Goal: Information Seeking & Learning: Learn about a topic

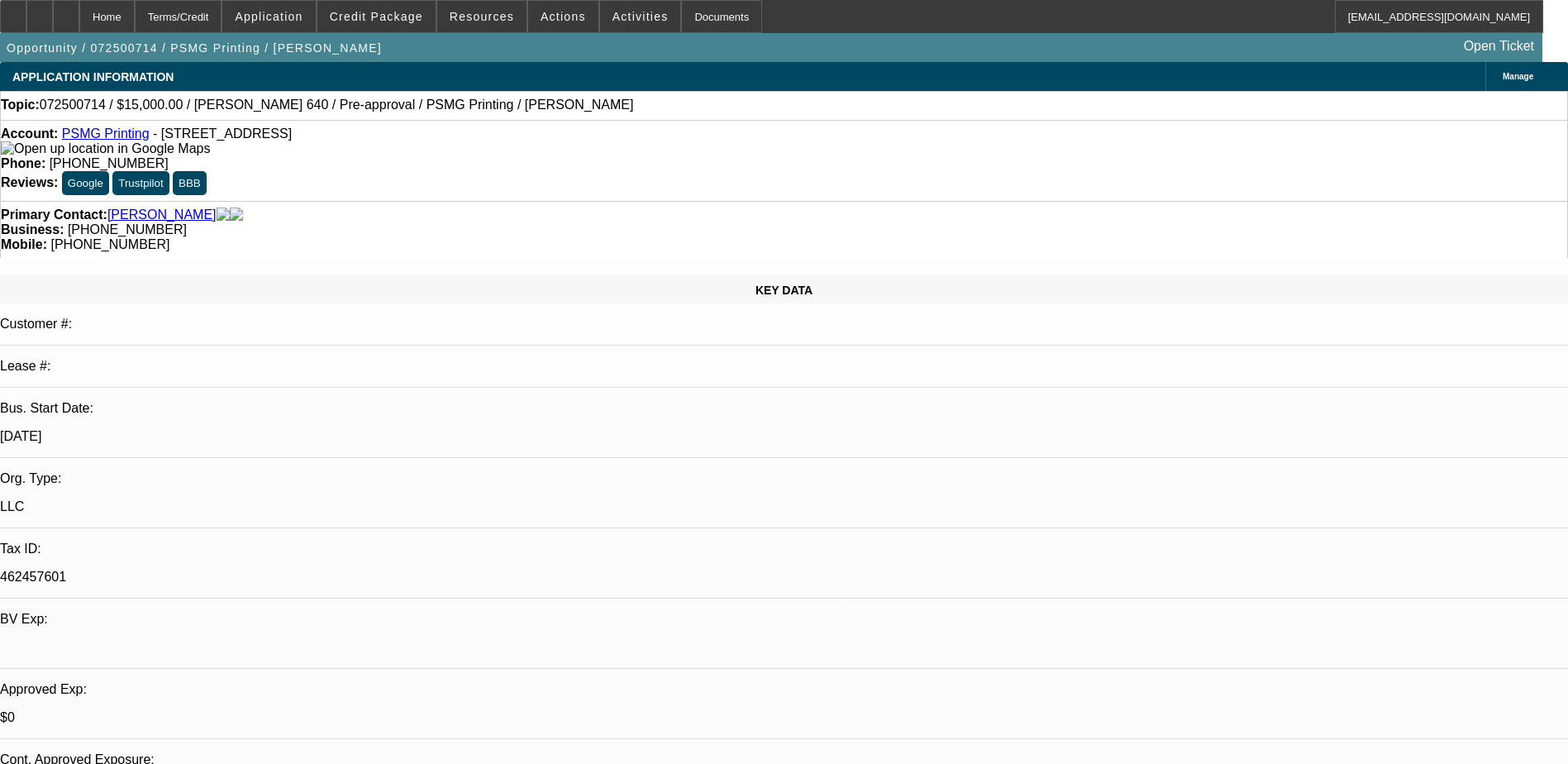
select select "2"
select select "0.1"
select select "2"
select select "0.1"
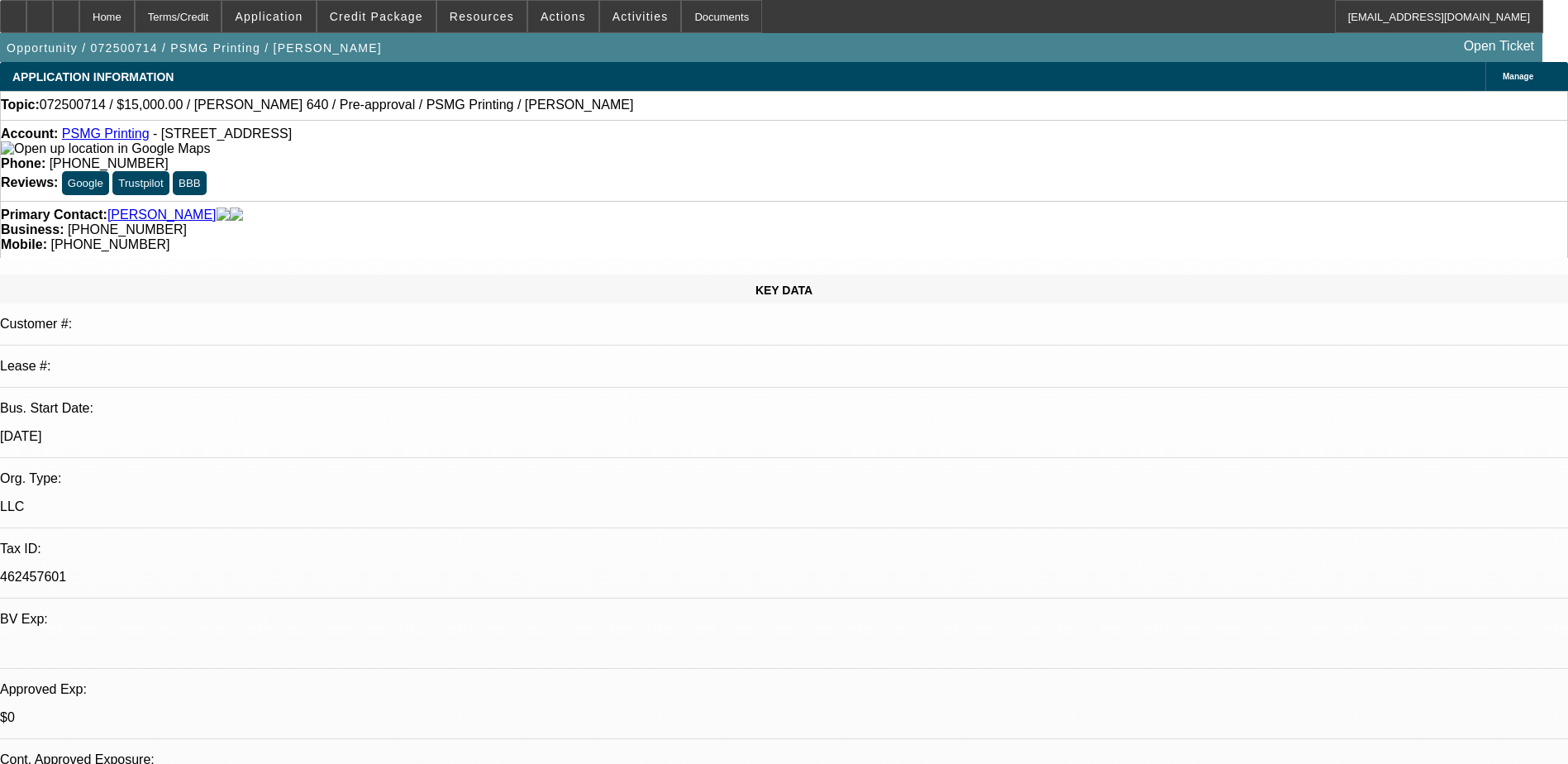
select select "0"
select select "2"
select select "0.1"
select select "1"
select select "2"
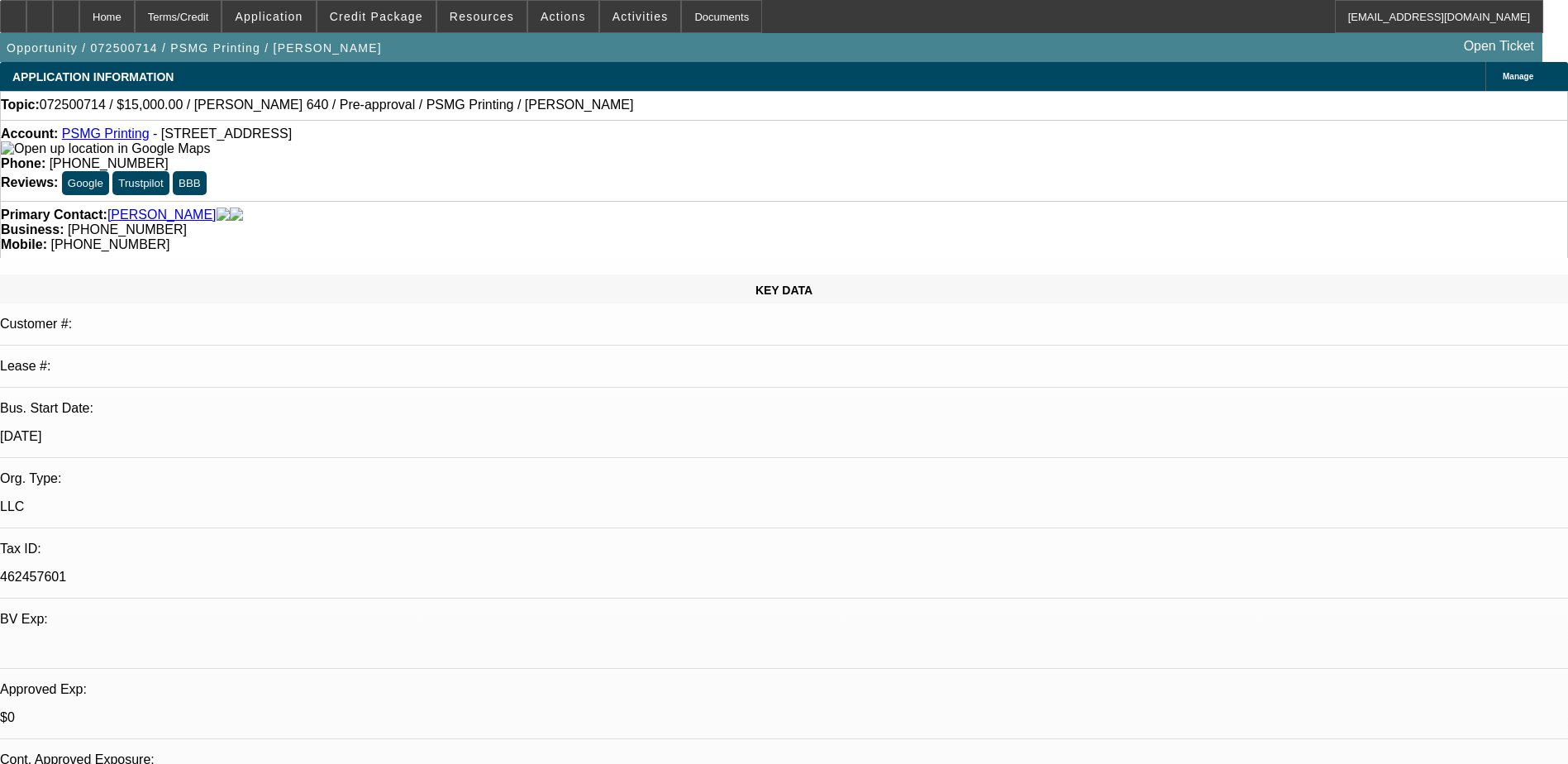
select select "4"
select select "1"
select select "2"
select select "4"
select select "1"
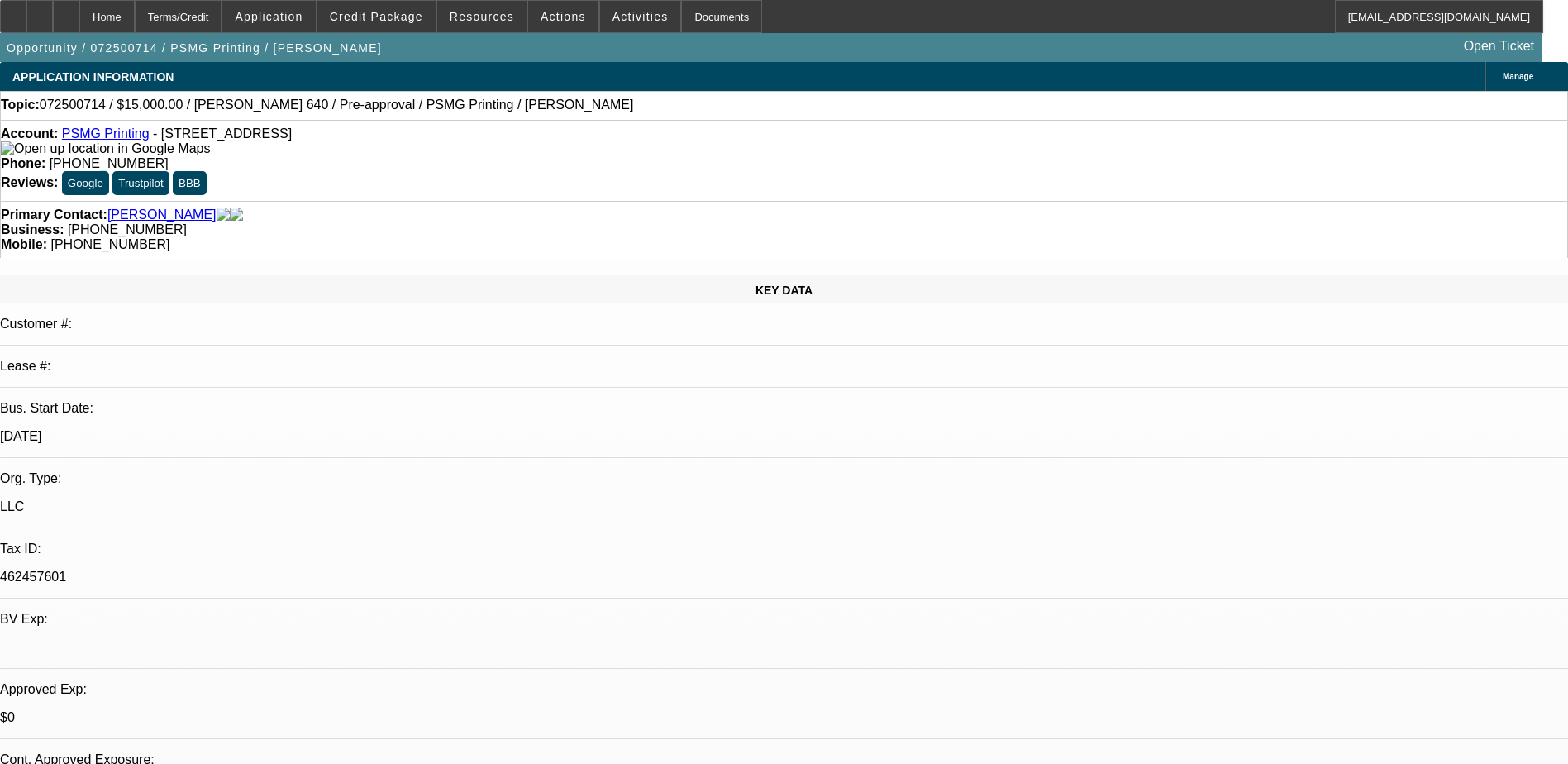
select select "2"
select select "4"
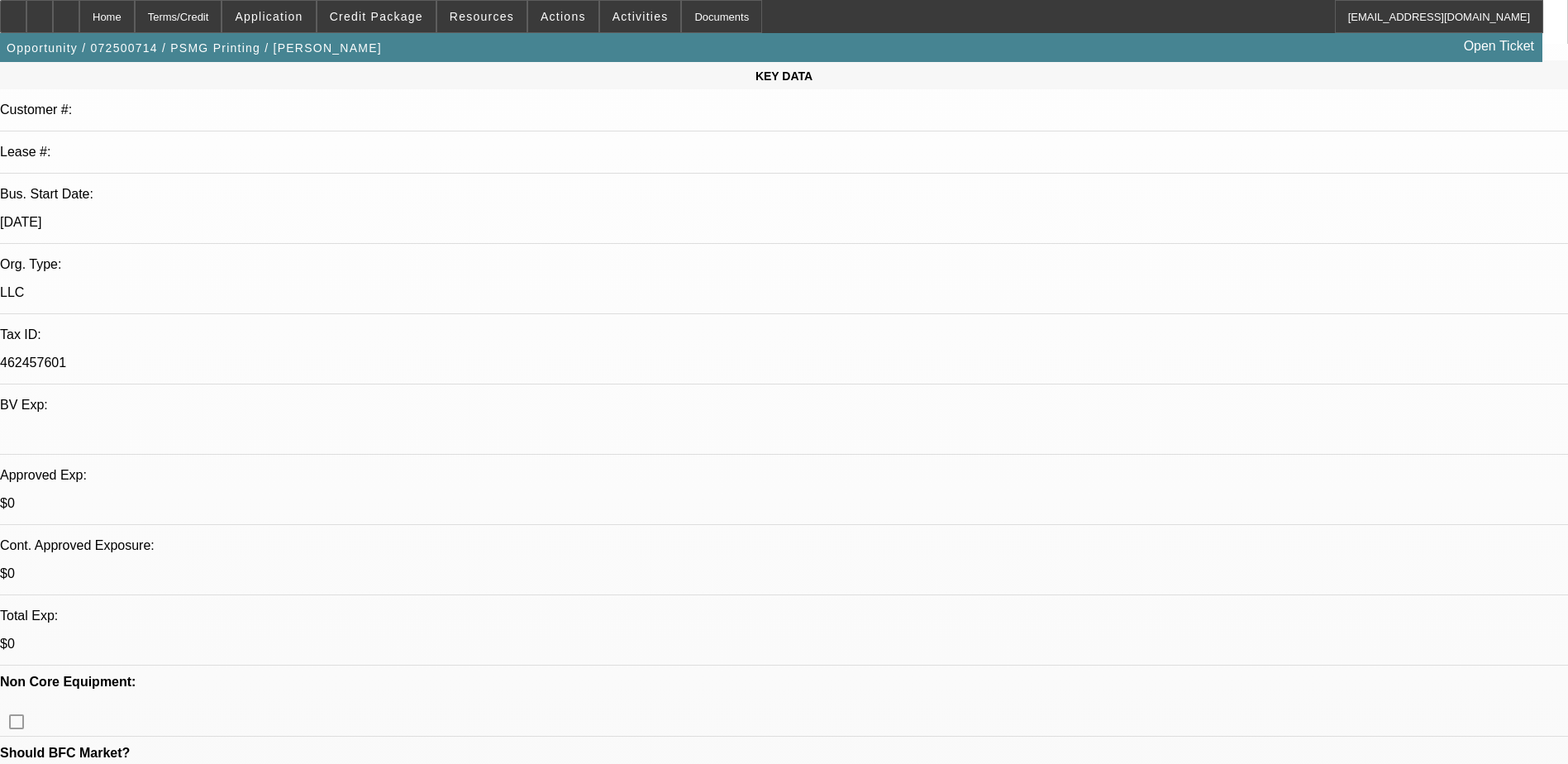
scroll to position [331, 0]
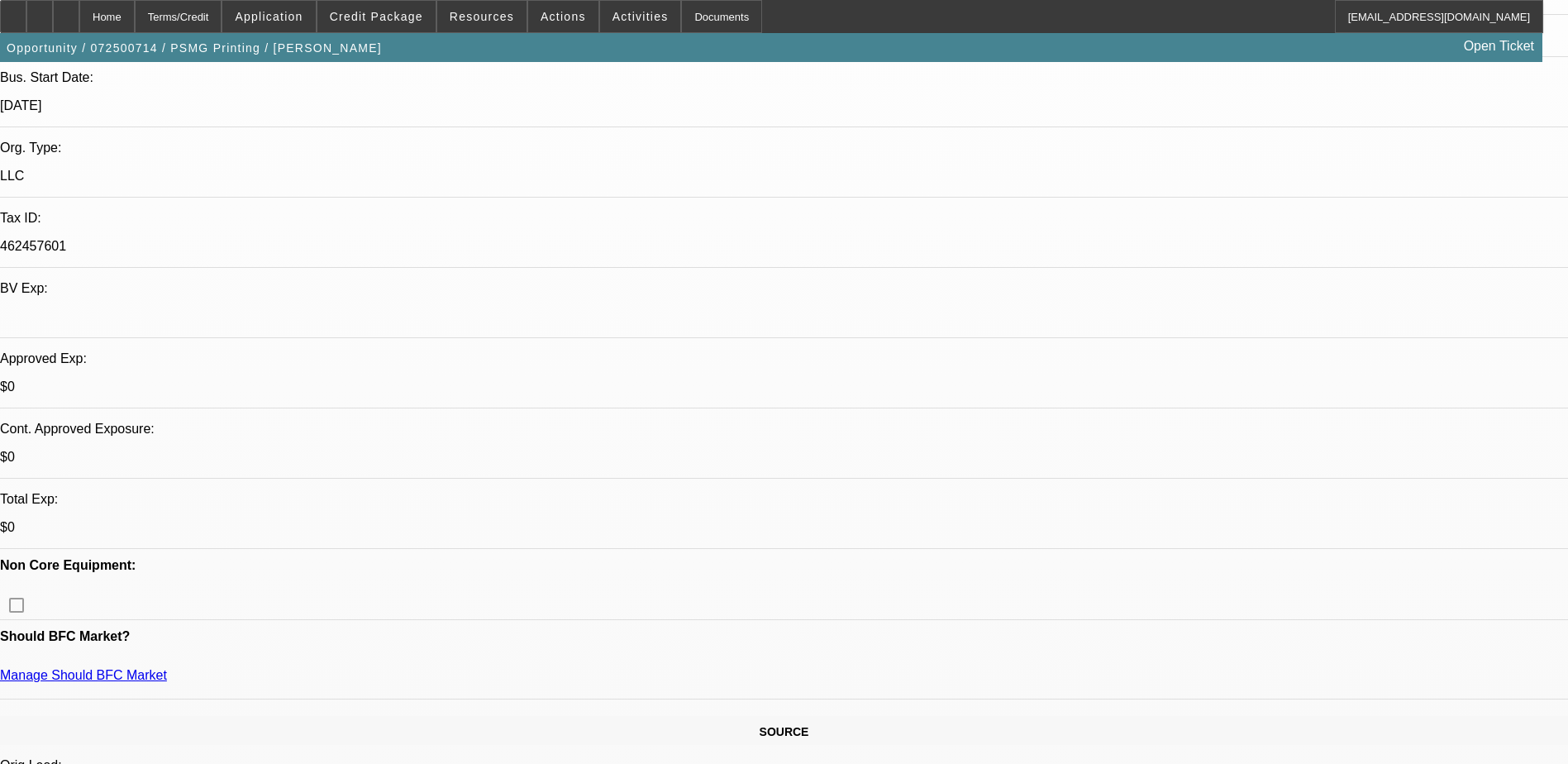
drag, startPoint x: 1277, startPoint y: 519, endPoint x: 1227, endPoint y: 531, distance: 51.4
drag, startPoint x: 1227, startPoint y: 531, endPoint x: 1246, endPoint y: 526, distance: 19.6
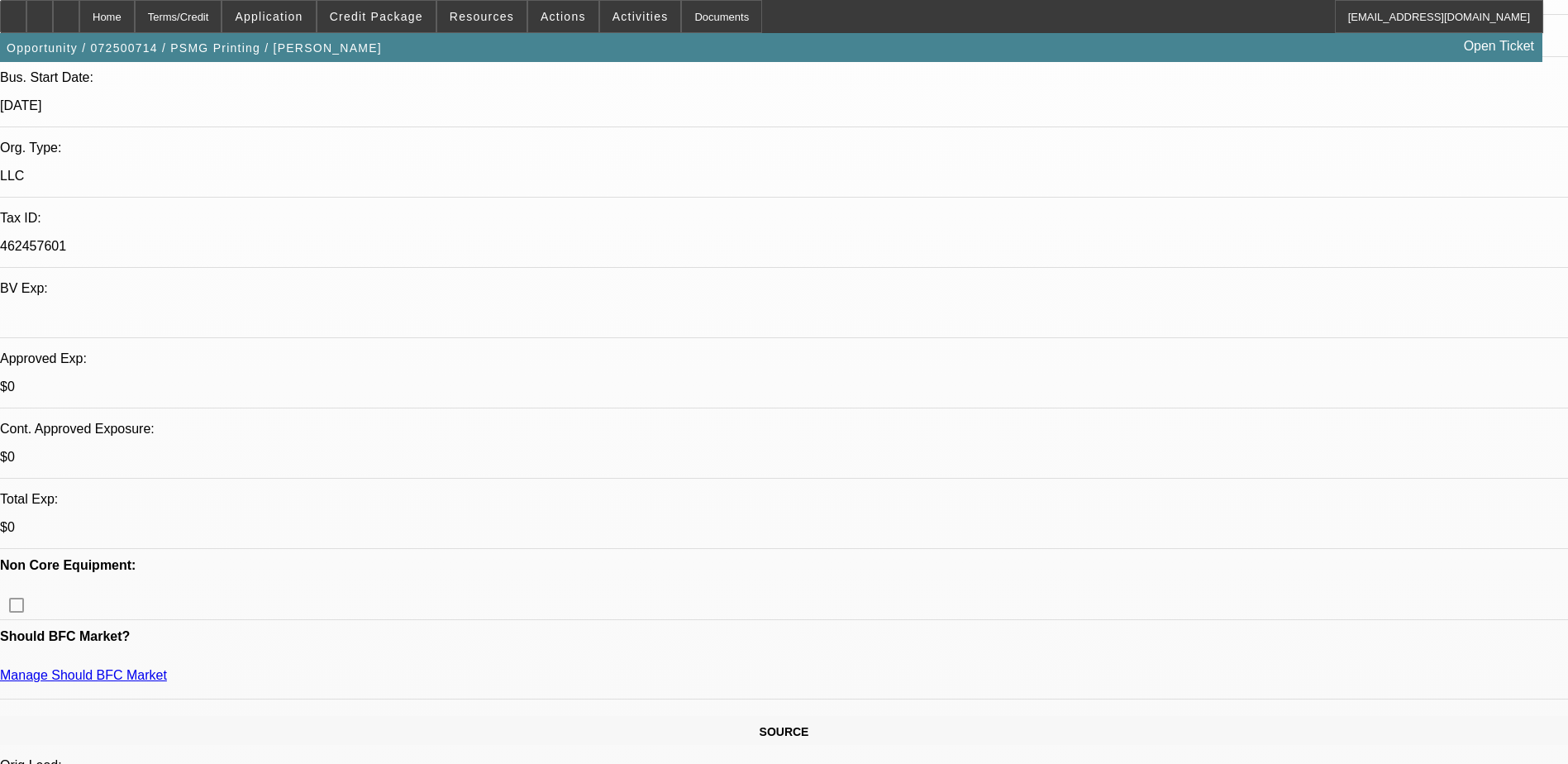
drag, startPoint x: 1271, startPoint y: 526, endPoint x: 1226, endPoint y: 535, distance: 45.9
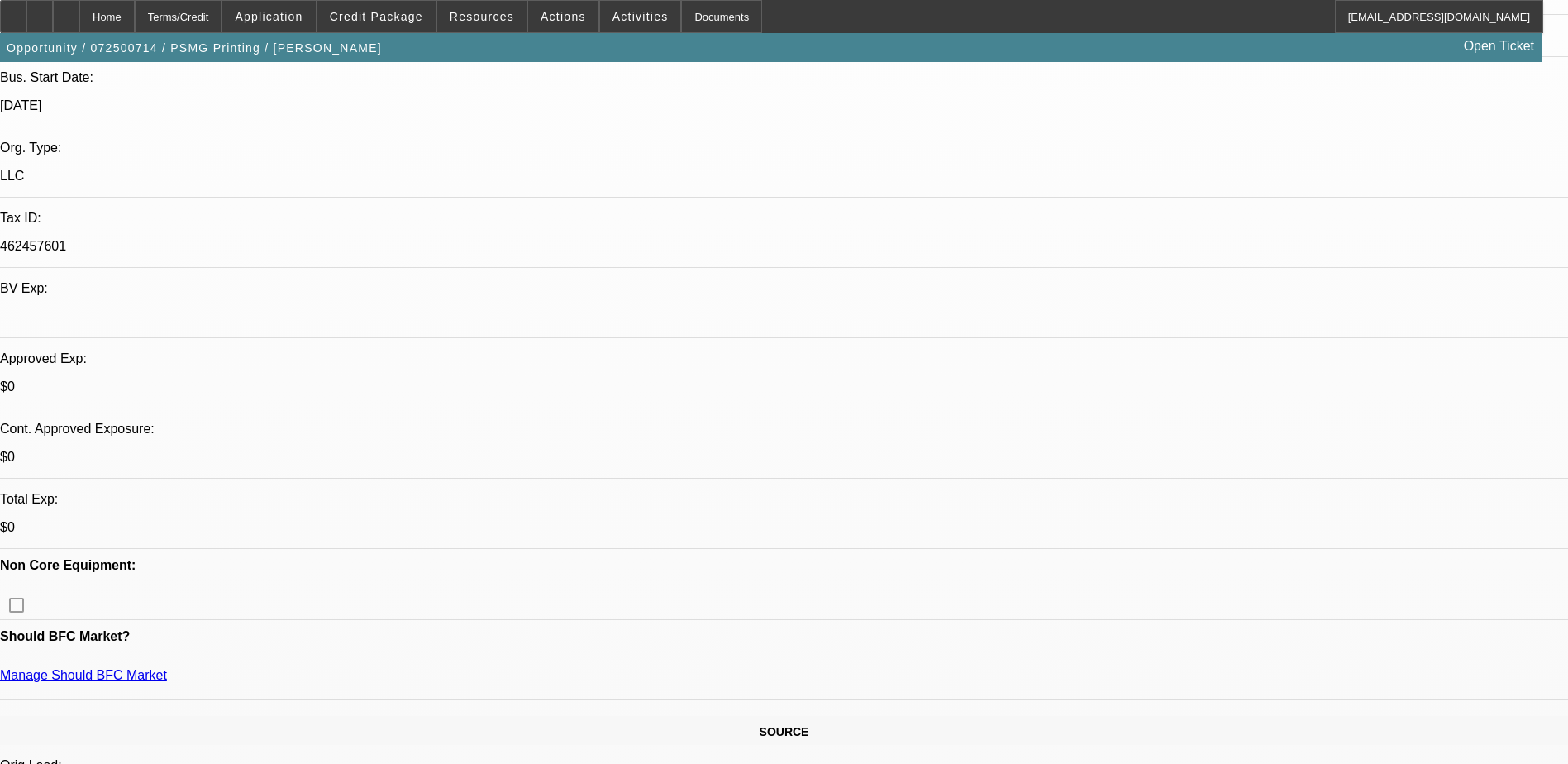
drag, startPoint x: 1184, startPoint y: 529, endPoint x: 1274, endPoint y: 532, distance: 90.0
copy div "(215) 768-8262"
click at [135, 17] on div "Home" at bounding box center [107, 16] width 55 height 33
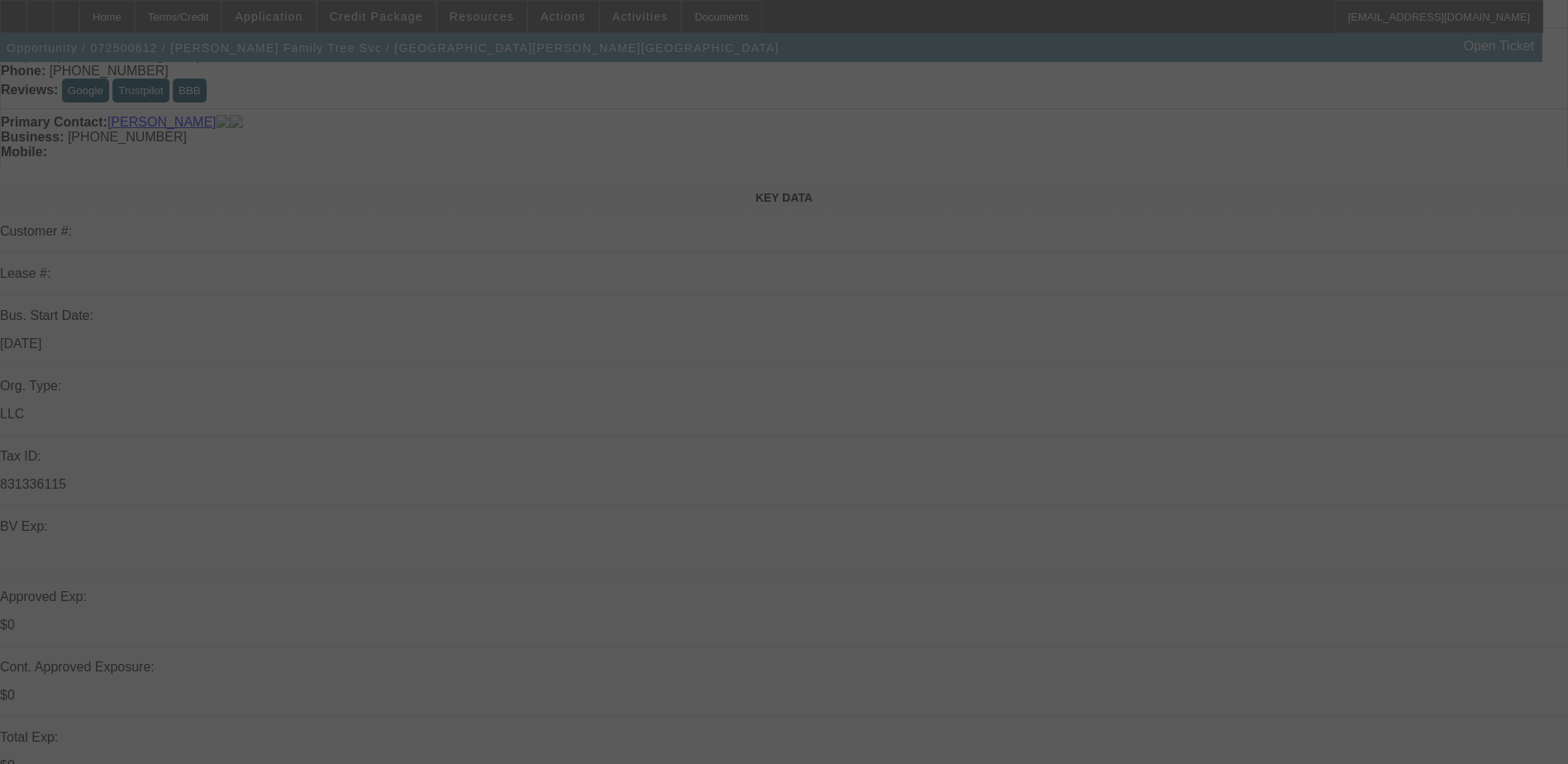
scroll to position [165, 0]
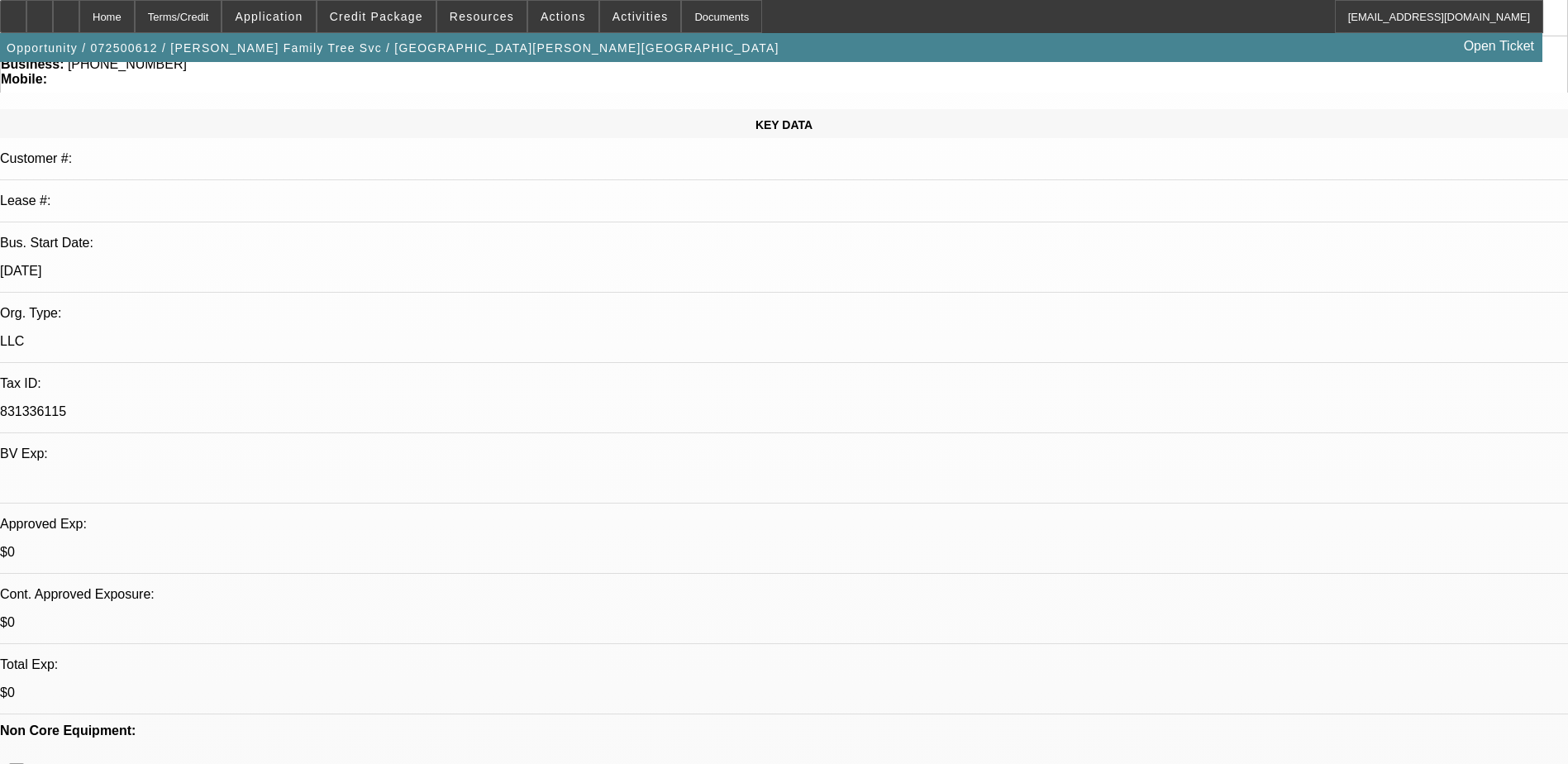
select select "0"
select select "0.1"
select select "2"
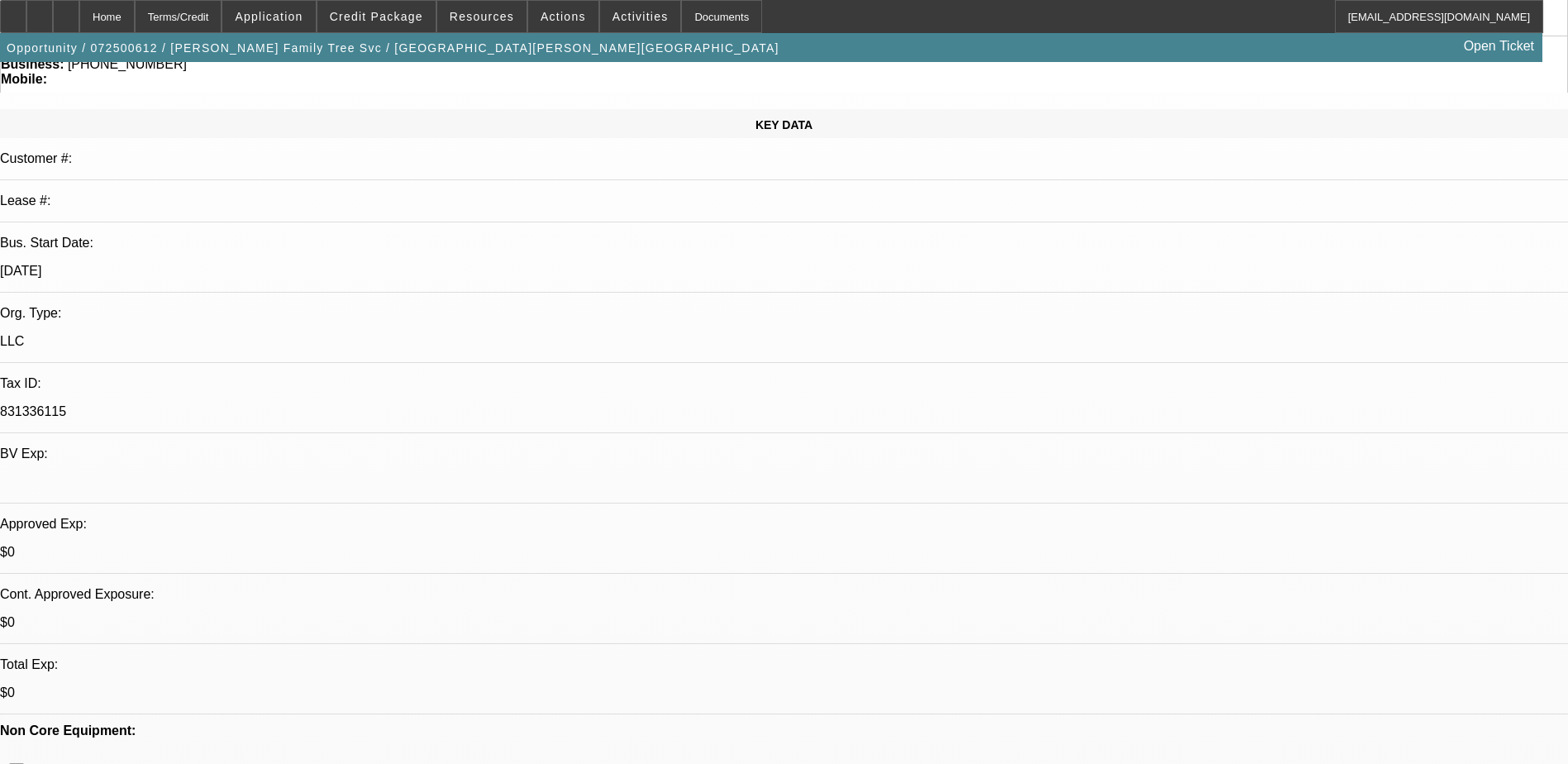
select select "0.1"
select select "0.2"
select select "2"
select select "0.1"
select select "0"
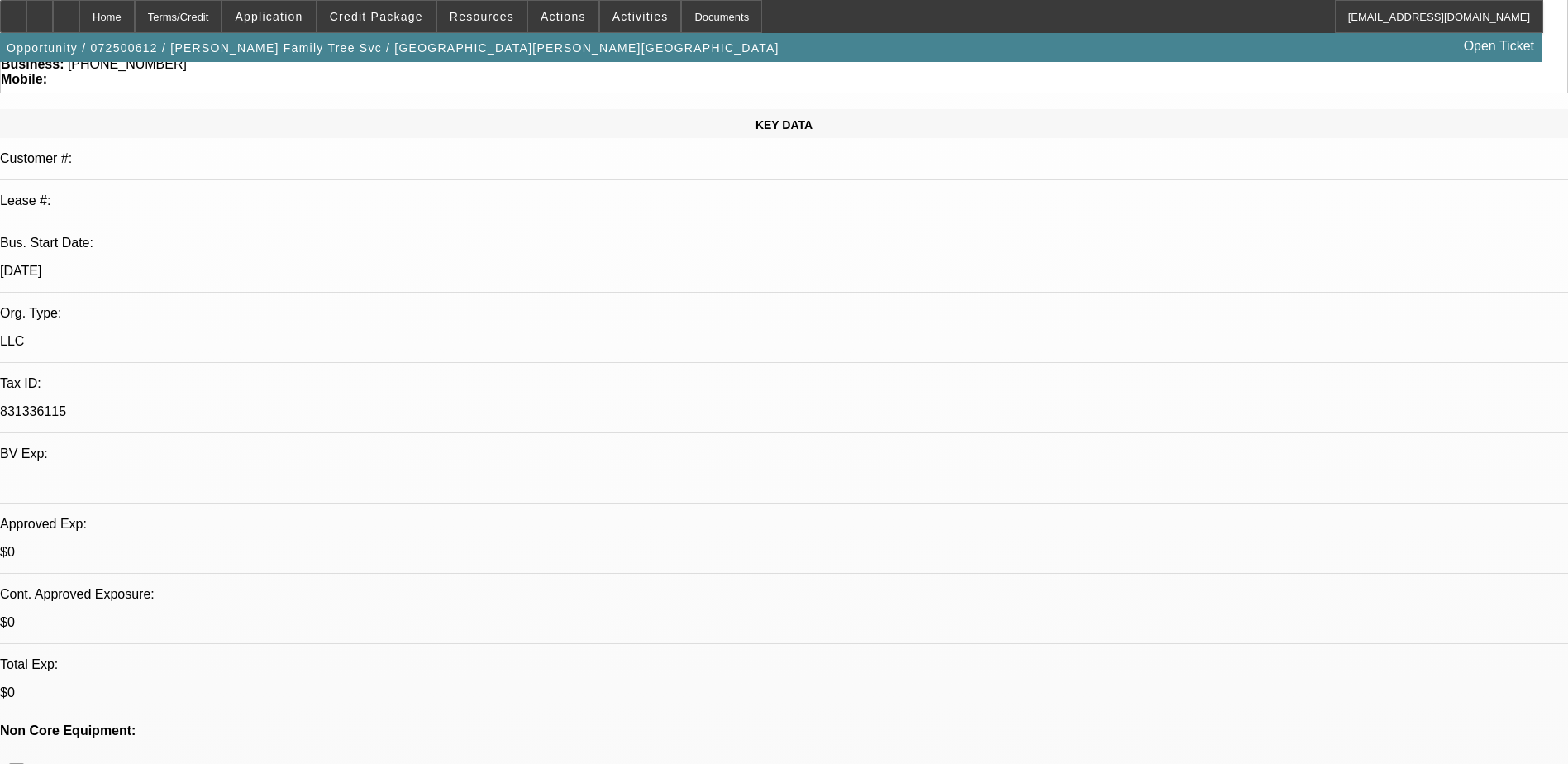
select select "2"
select select "0.1"
select select "1"
select select "4"
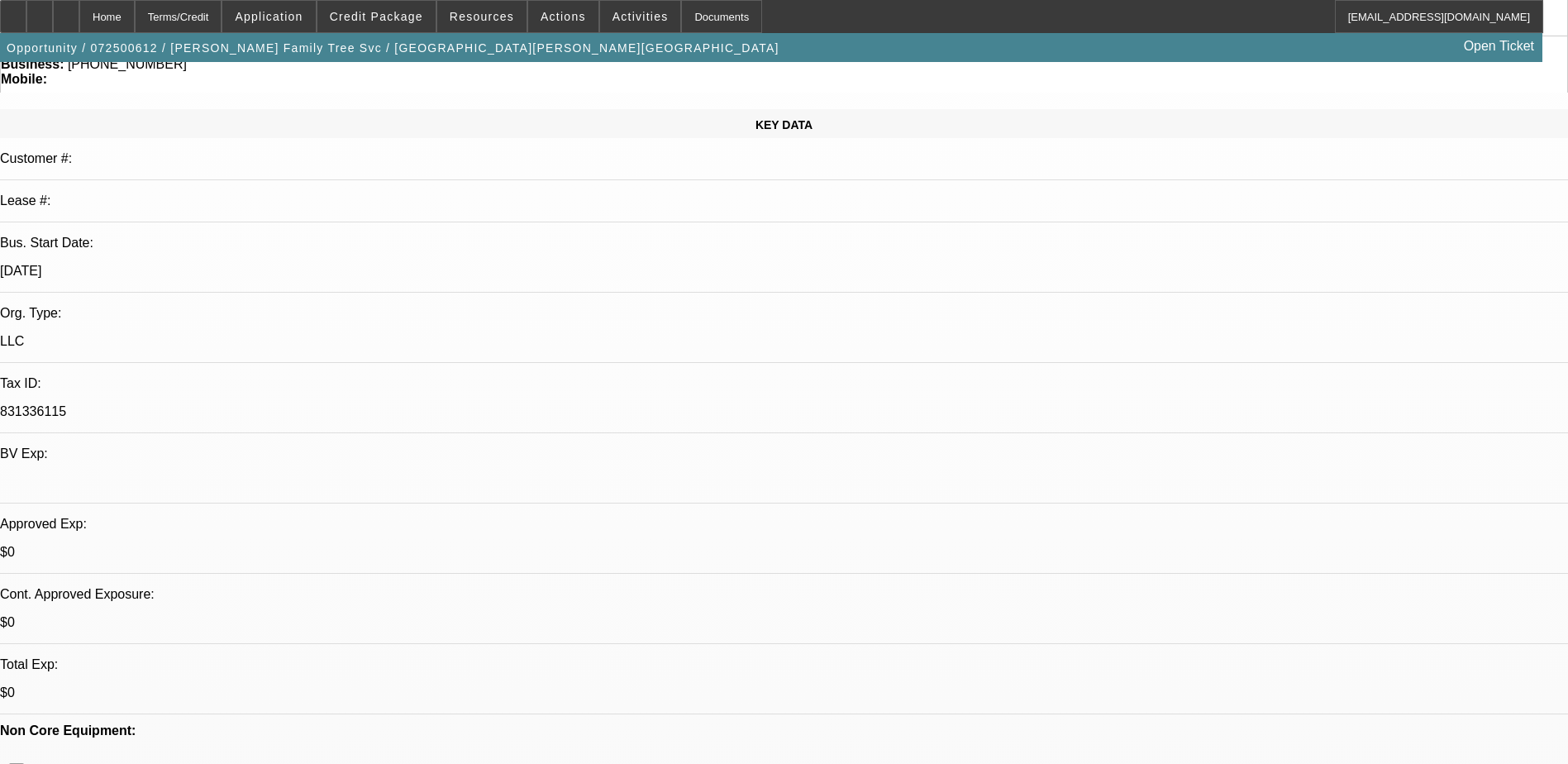
select select "1"
select select "2"
select select "4"
select select "1"
select select "2"
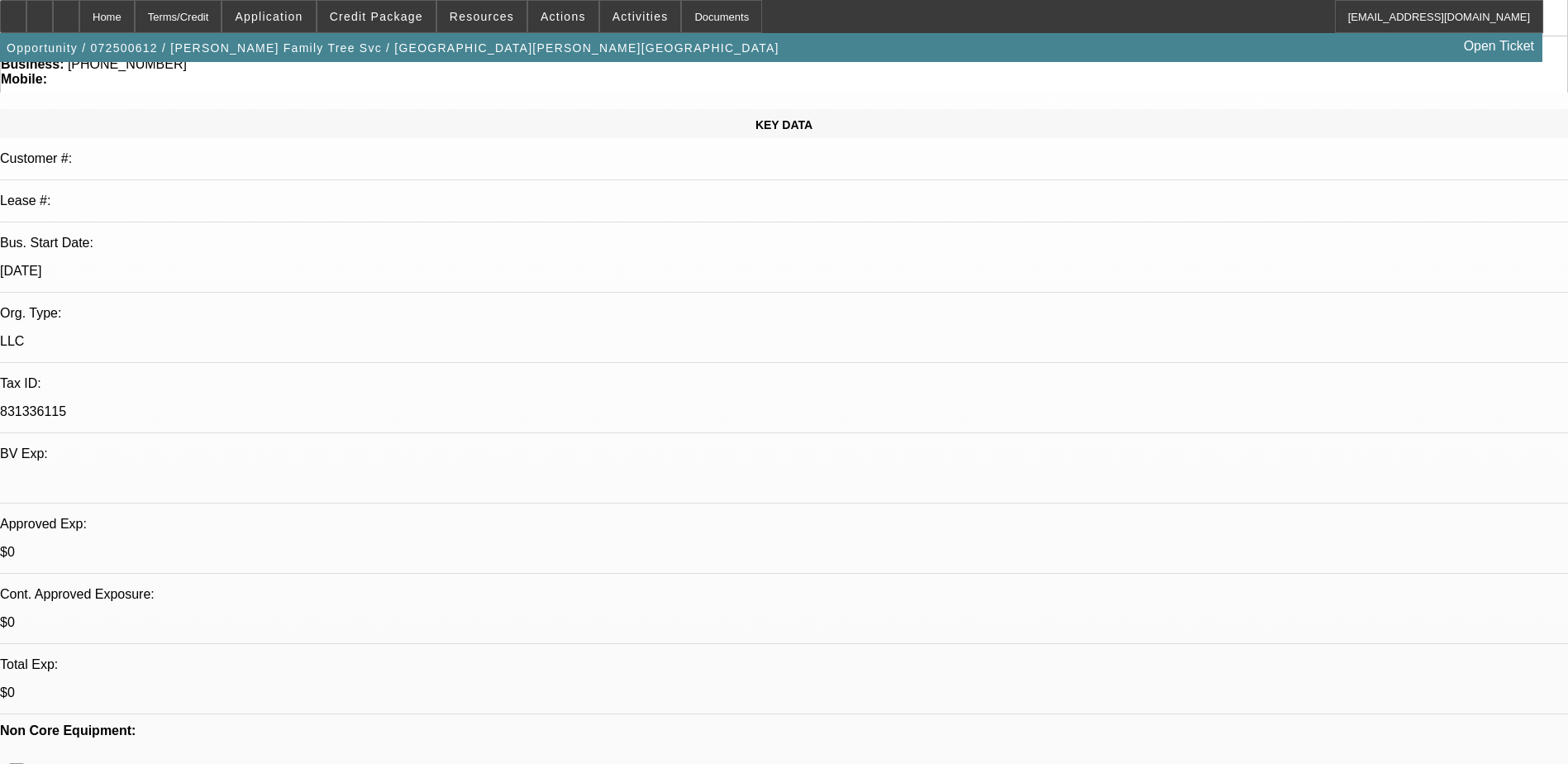
select select "4"
select select "1"
select select "2"
select select "4"
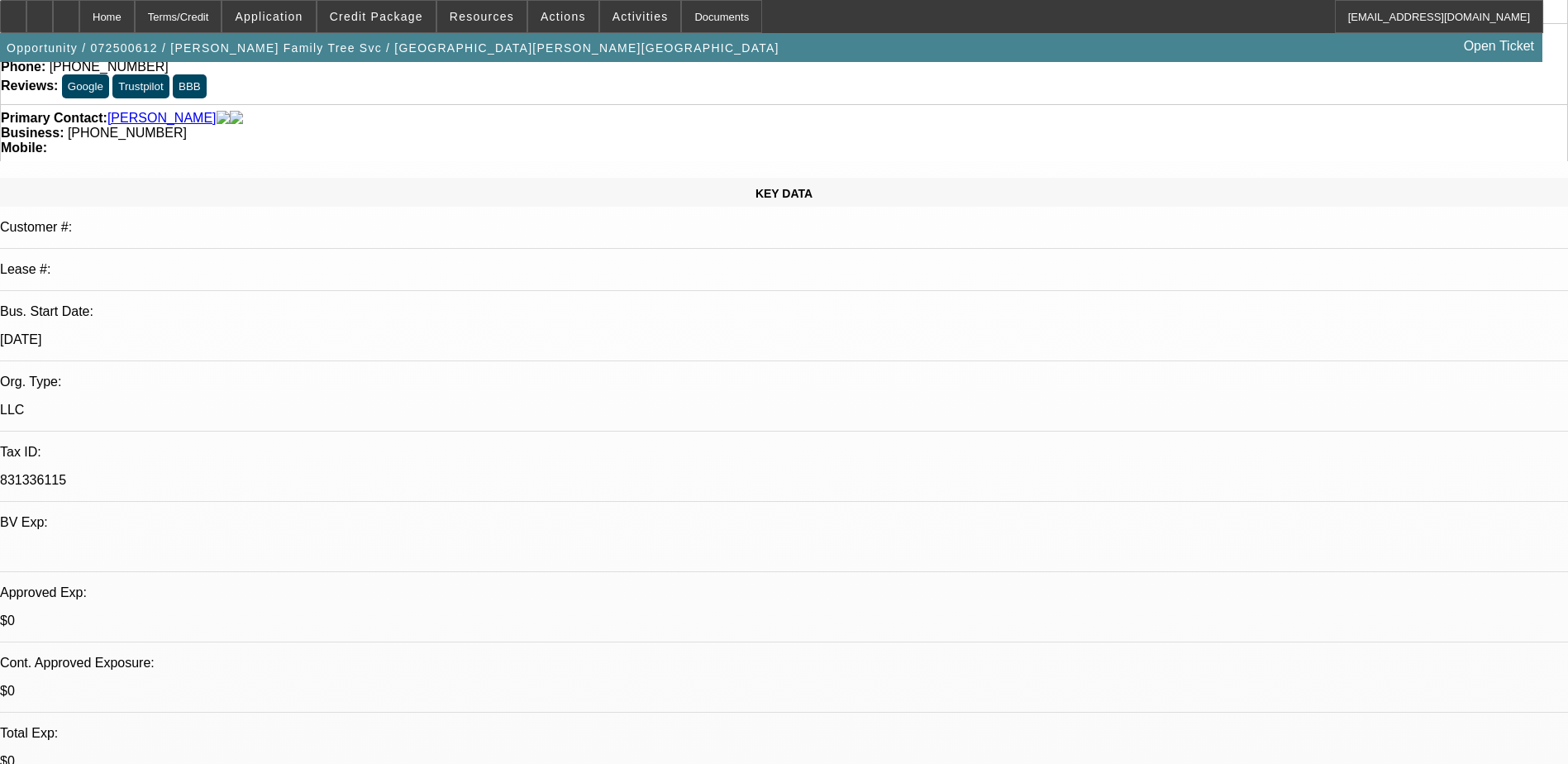
scroll to position [0, 0]
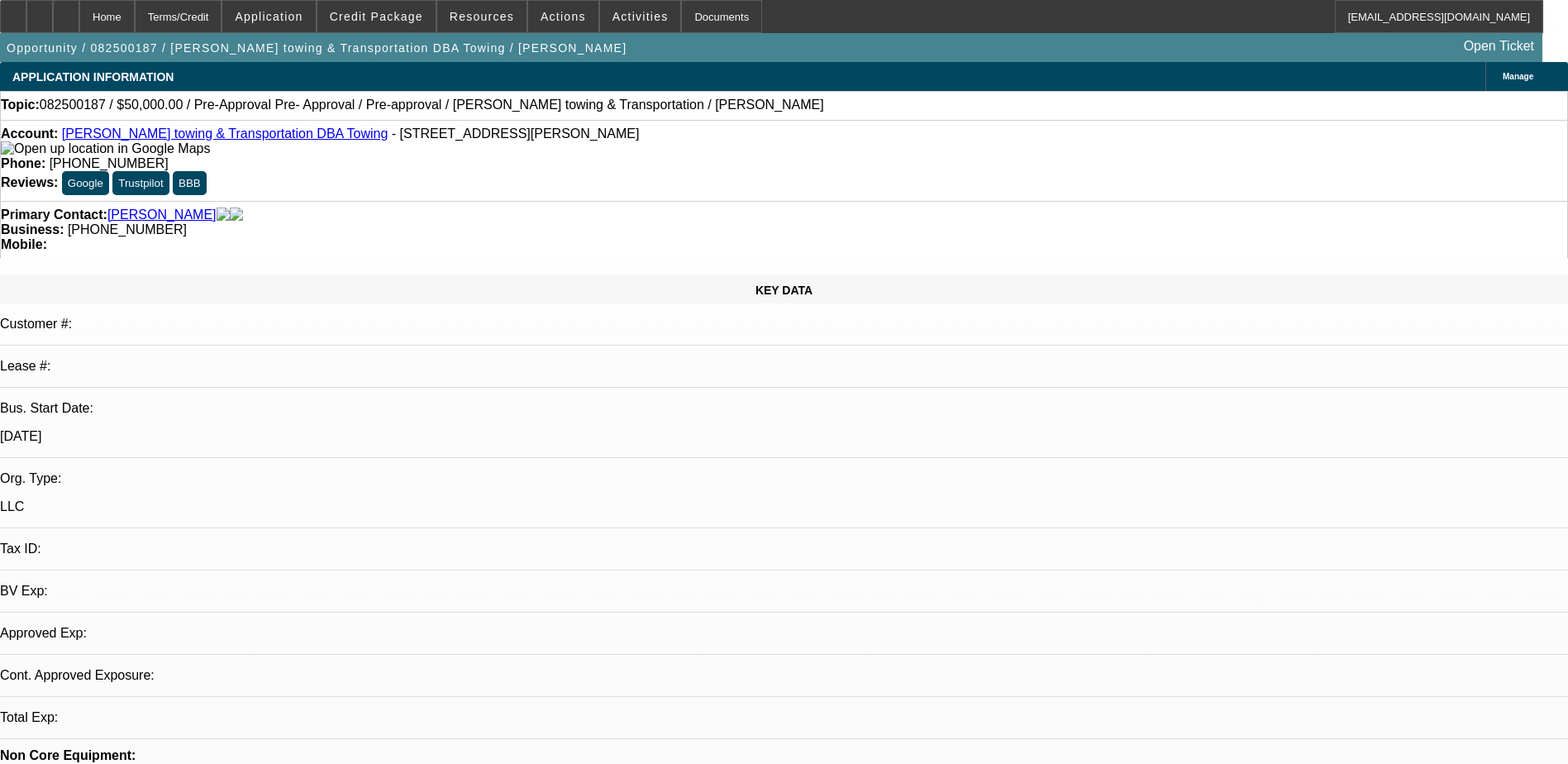
select select "0"
select select "2"
select select "0.1"
select select "4"
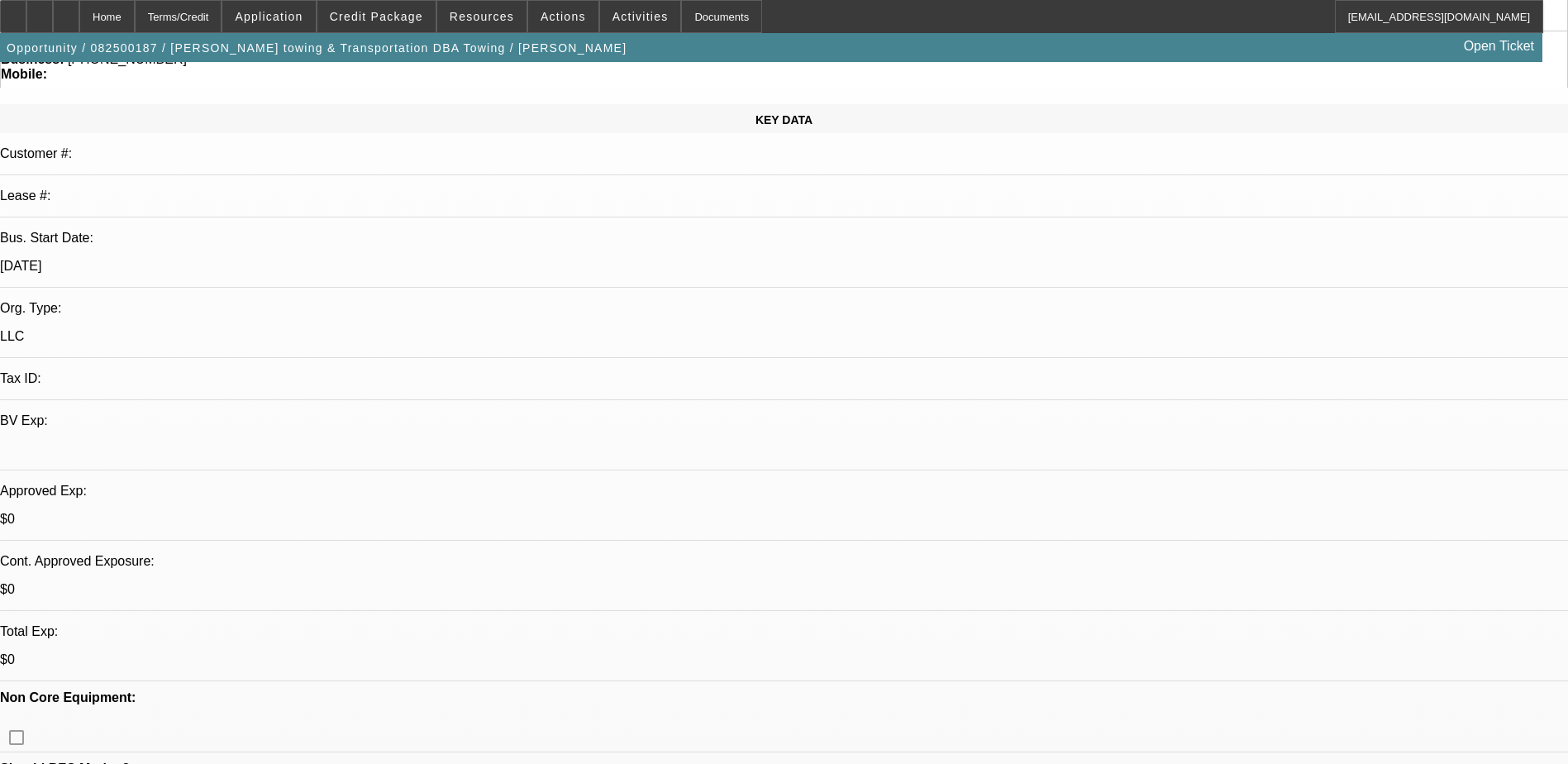
scroll to position [248, 0]
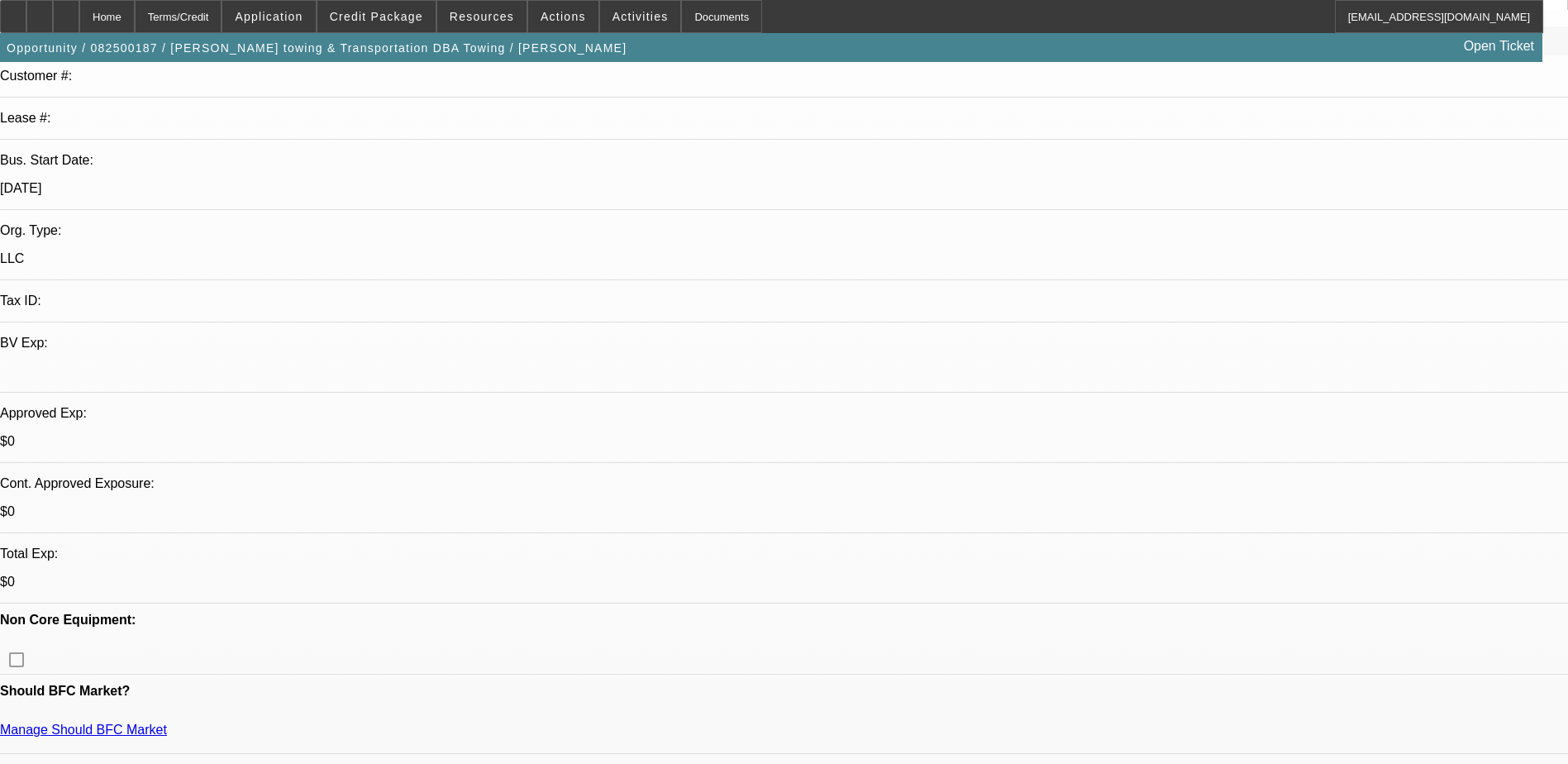
drag, startPoint x: 1405, startPoint y: 319, endPoint x: 1270, endPoint y: 346, distance: 137.7
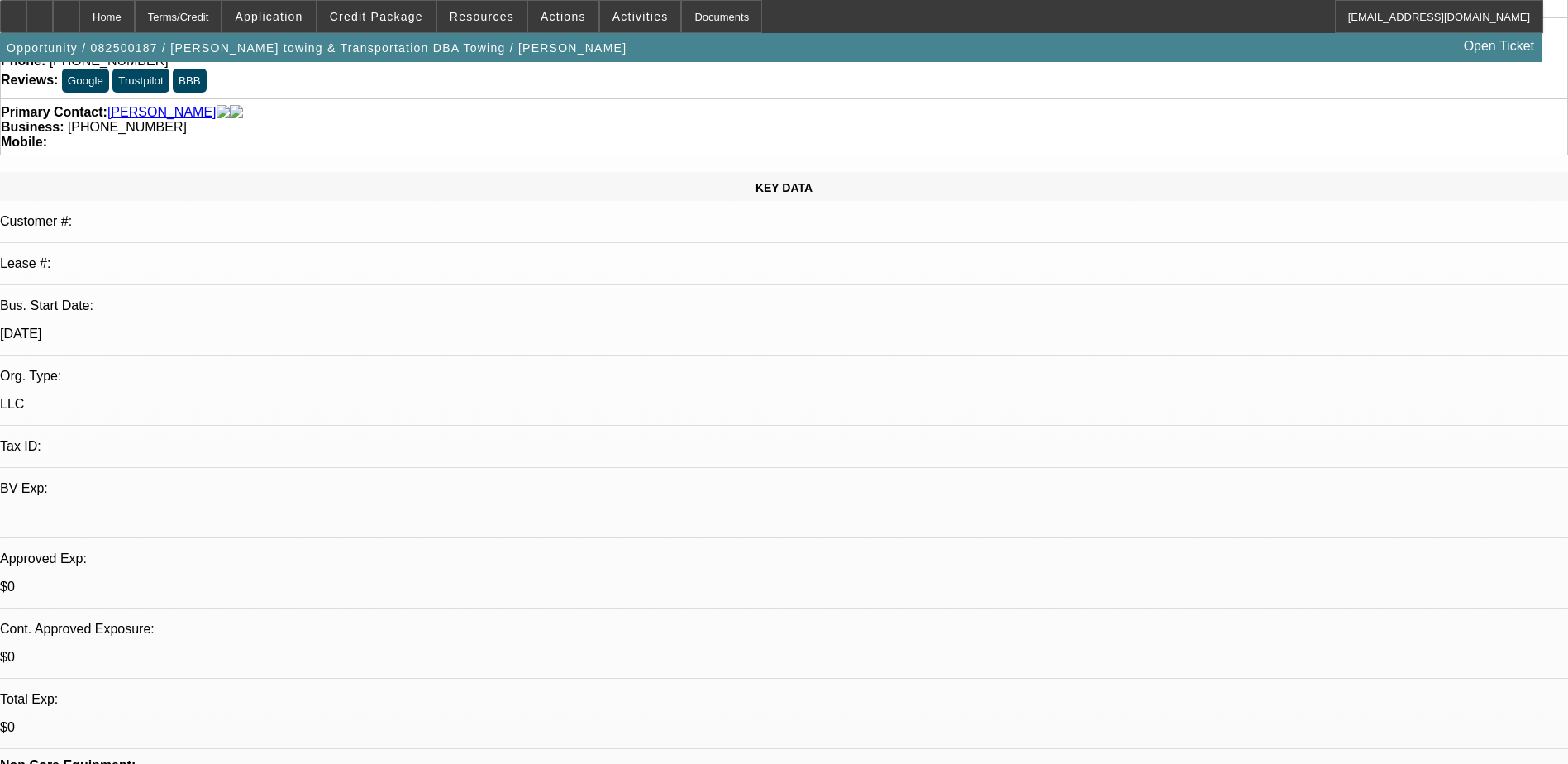
scroll to position [83, 0]
